Goal: Navigation & Orientation: Go to known website

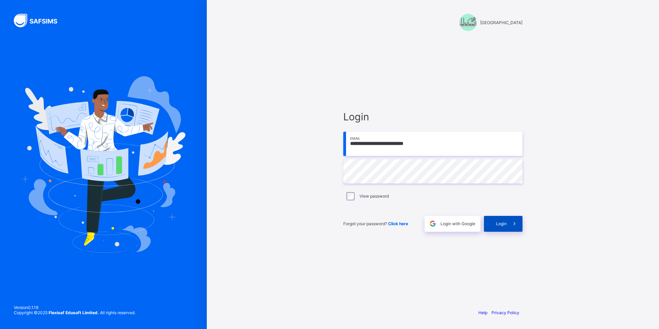
click at [503, 227] on div "Login" at bounding box center [503, 224] width 39 height 16
click at [514, 226] on icon at bounding box center [513, 223] width 7 height 7
